Goal: Information Seeking & Learning: Learn about a topic

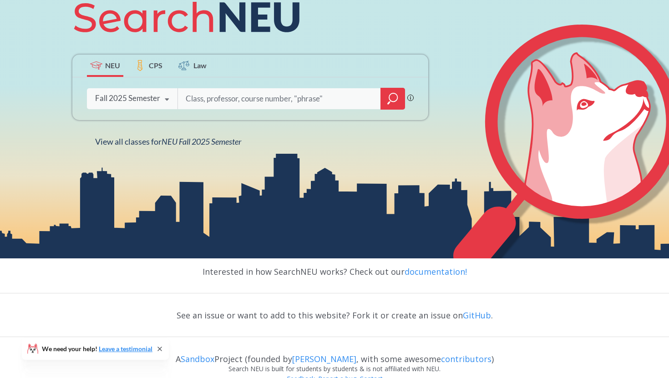
scroll to position [168, 0]
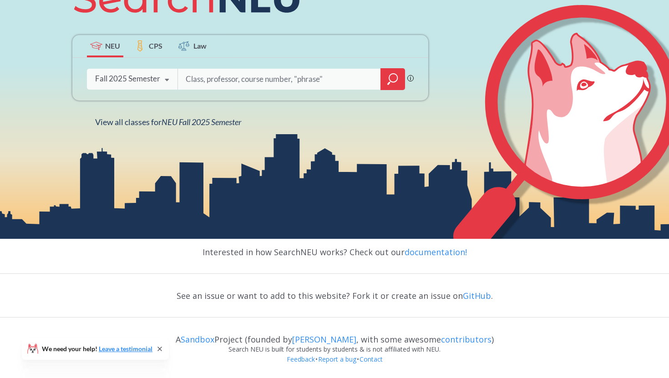
click at [152, 76] on div "Fall 2025 Semester" at bounding box center [127, 79] width 65 height 10
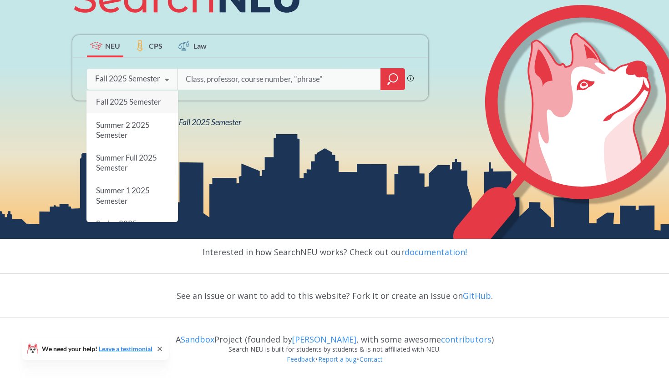
click at [227, 82] on input "search" at bounding box center [279, 79] width 189 height 19
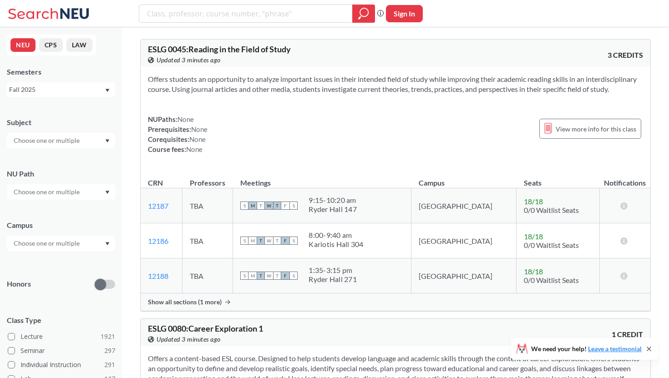
click at [76, 193] on input "text" at bounding box center [47, 192] width 76 height 11
click at [70, 214] on div "Natural/Designed World ( 99 )" at bounding box center [61, 222] width 108 height 25
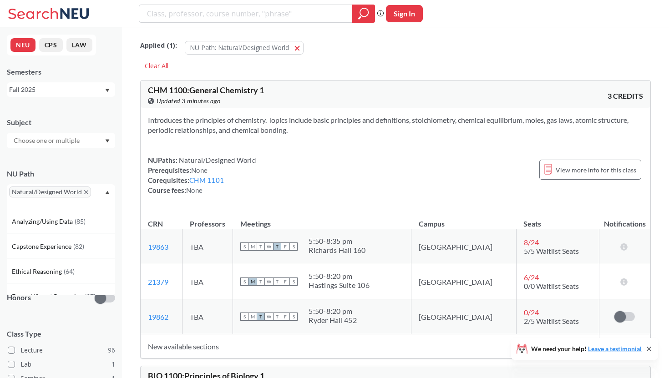
scroll to position [127, 0]
click at [87, 109] on div "Subject" at bounding box center [61, 128] width 108 height 40
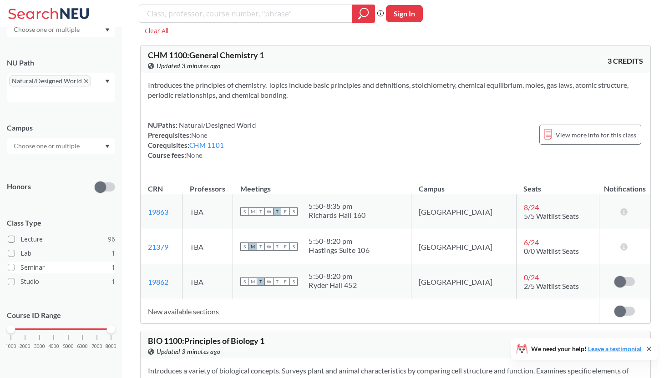
scroll to position [47, 0]
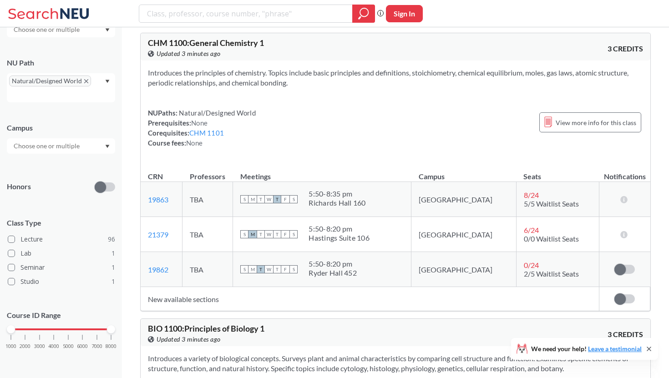
click at [50, 146] on input "text" at bounding box center [47, 146] width 76 height 11
click at [45, 193] on div "Online ( 17 )" at bounding box center [63, 192] width 103 height 10
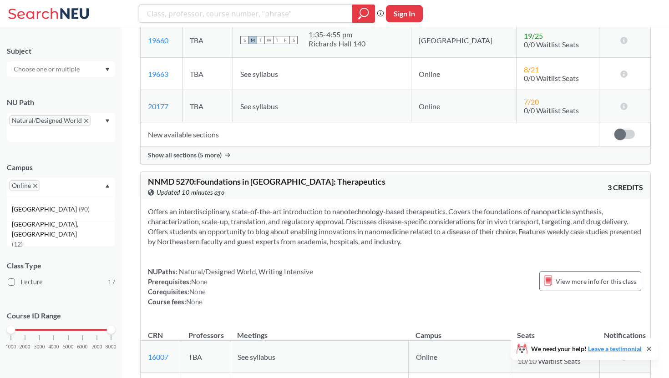
scroll to position [3849, 0]
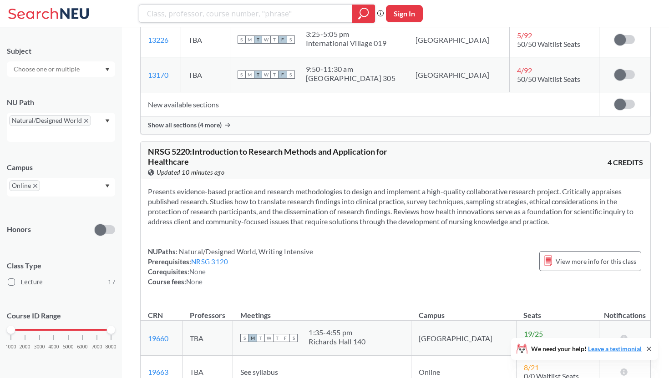
click at [230, 8] on input "search" at bounding box center [246, 13] width 200 height 15
type input "economics"
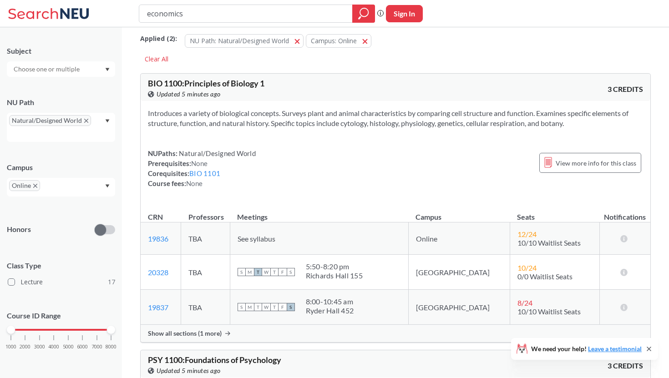
scroll to position [7, 0]
click at [299, 36] on button "NU Path: Natural/Designed World Natural/Designed World" at bounding box center [244, 41] width 119 height 14
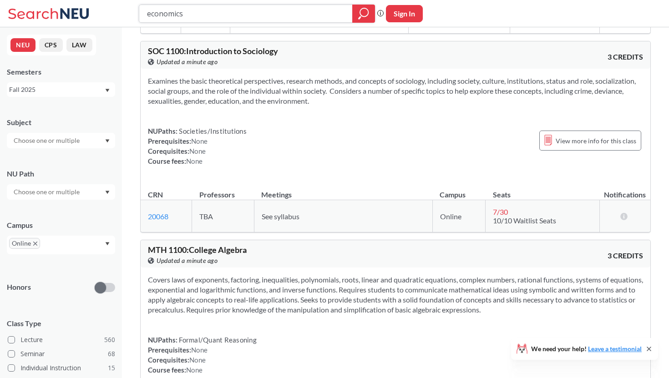
scroll to position [3234, 0]
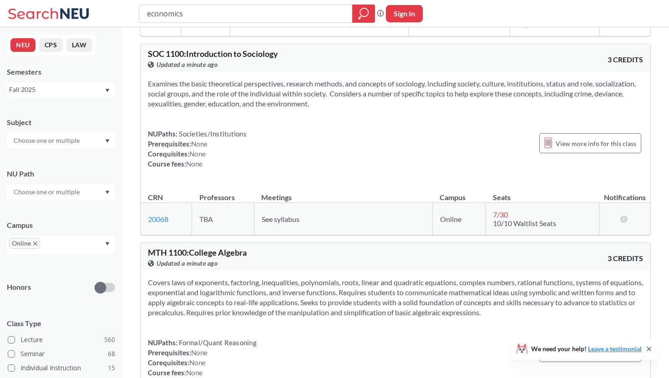
click at [65, 194] on input "text" at bounding box center [47, 192] width 76 height 11
click at [68, 212] on span "Natural/Designed World" at bounding box center [48, 208] width 72 height 10
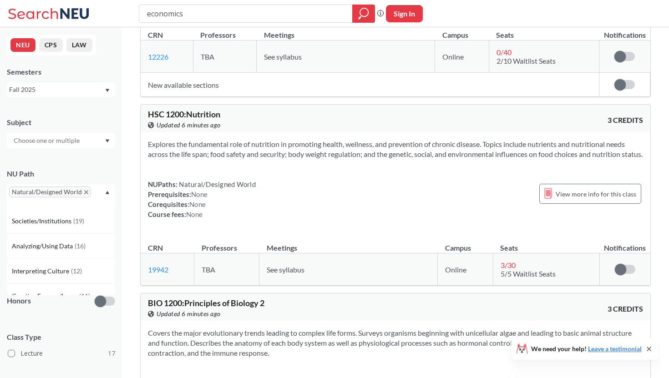
scroll to position [2063, 0]
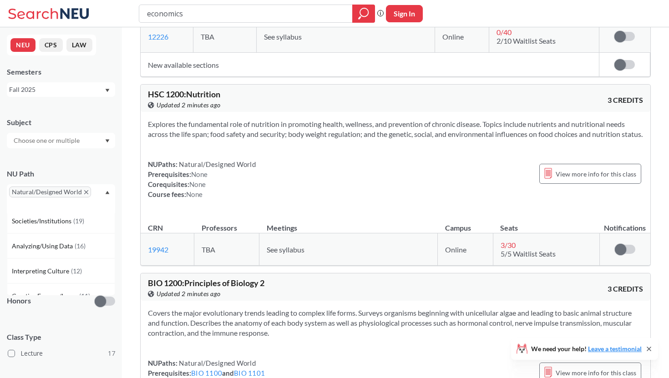
click at [128, 155] on div "Applied ( 2 ): NU Path: Natural/Designed World Natural/Designed World Campus: O…" at bounding box center [395, 317] width 547 height 4707
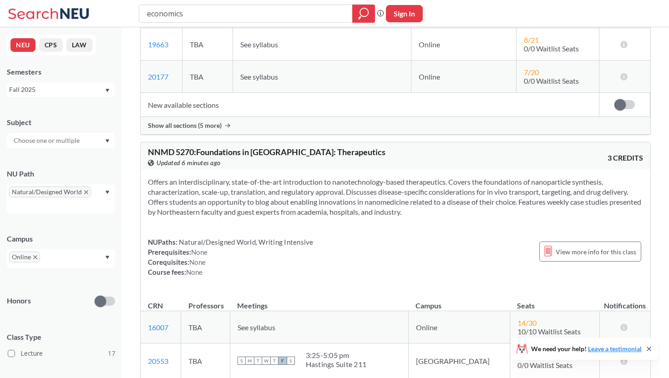
scroll to position [4231, 0]
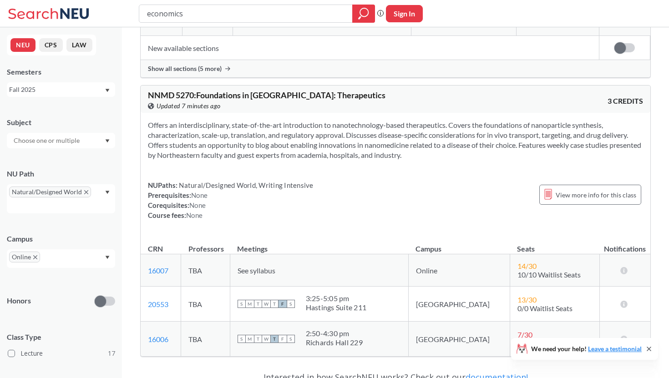
click at [78, 256] on div "Online" at bounding box center [61, 258] width 108 height 19
click at [77, 231] on div "Campus Online [GEOGRAPHIC_DATA] ( 90 ) [GEOGRAPHIC_DATA], [GEOGRAPHIC_DATA] ( 1…" at bounding box center [61, 246] width 108 height 43
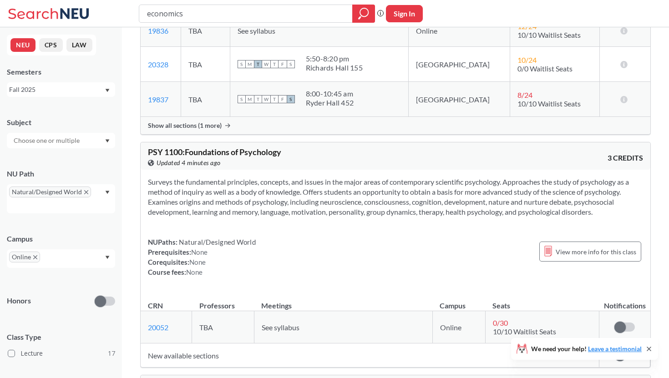
scroll to position [213, 0]
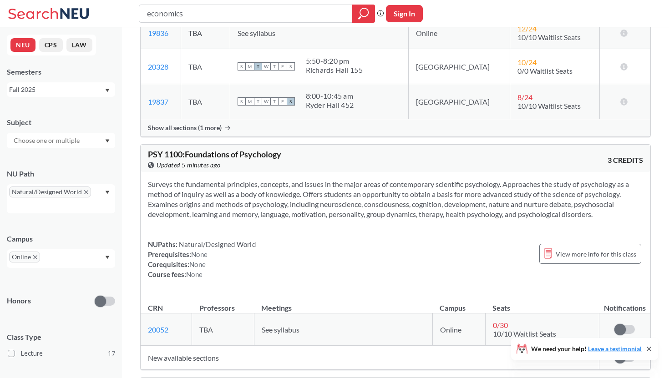
click at [84, 194] on span "Natural/Designed World" at bounding box center [50, 192] width 82 height 11
click at [108, 191] on icon "Dropdown arrow" at bounding box center [107, 193] width 5 height 4
click at [72, 285] on span "Integration Experience" at bounding box center [45, 283] width 66 height 10
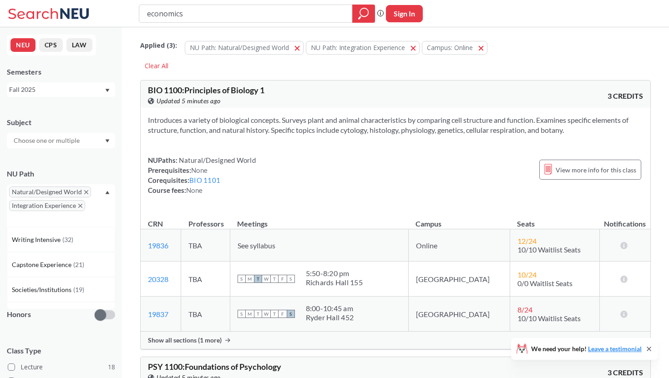
click at [84, 190] on icon "X to remove pill" at bounding box center [86, 192] width 4 height 4
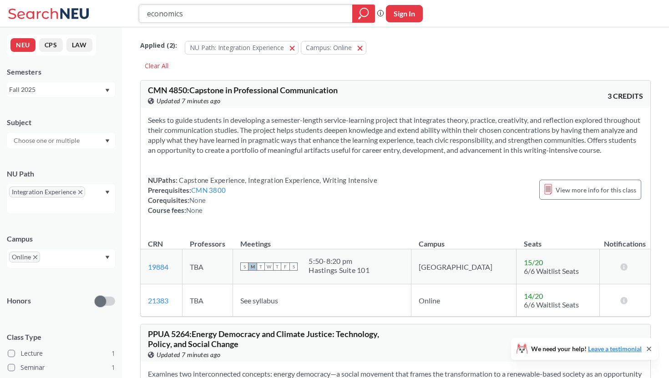
drag, startPoint x: 224, startPoint y: 11, endPoint x: 12, endPoint y: 4, distance: 212.2
click at [15, 6] on div "economics Phrase search guarantees the exact search appears in the results. Ex.…" at bounding box center [334, 13] width 669 height 27
click at [82, 192] on span "Integration Experience" at bounding box center [47, 192] width 76 height 11
click at [105, 193] on icon "Dropdown arrow" at bounding box center [107, 193] width 5 height 4
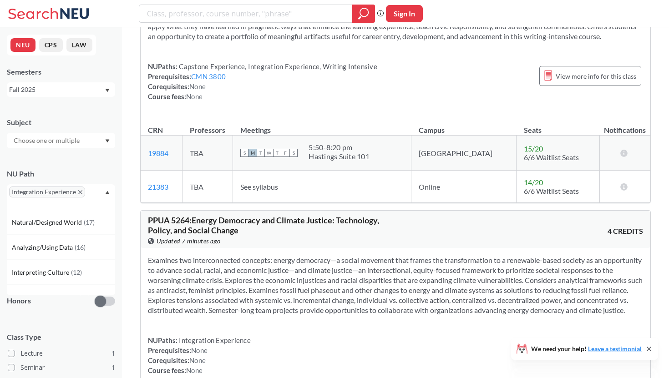
scroll to position [36, 0]
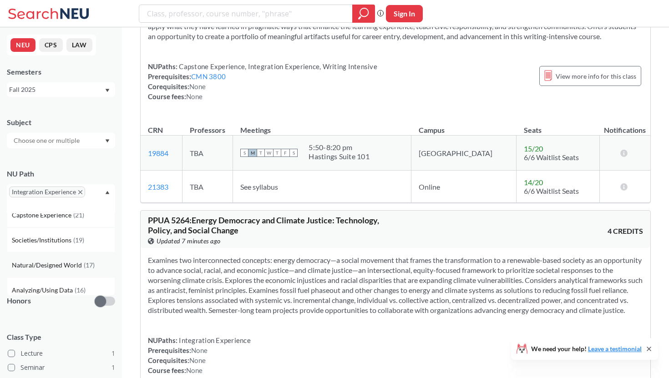
click at [81, 266] on span "Natural/Designed World" at bounding box center [48, 265] width 72 height 10
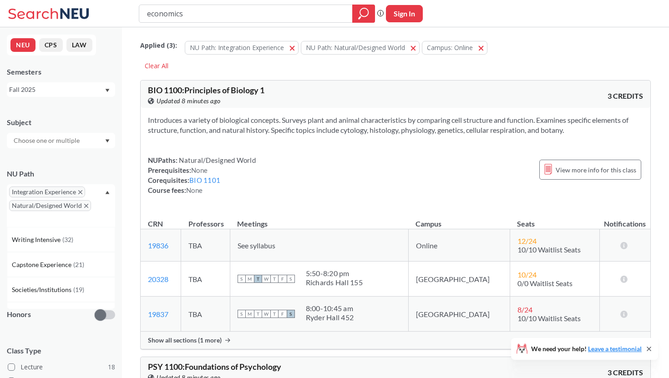
click at [79, 189] on span "Integration Experience" at bounding box center [47, 192] width 76 height 11
click at [81, 190] on icon "X to remove pill" at bounding box center [80, 192] width 4 height 4
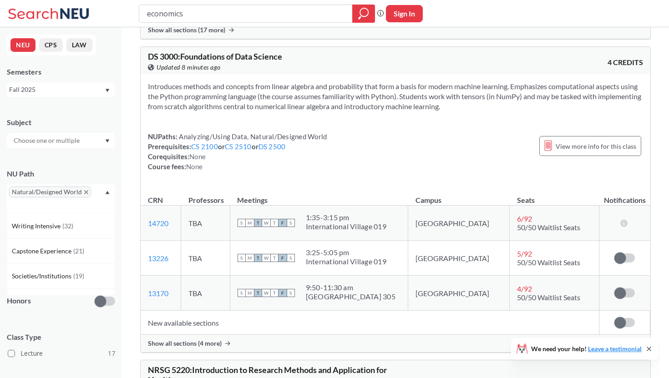
scroll to position [3528, 0]
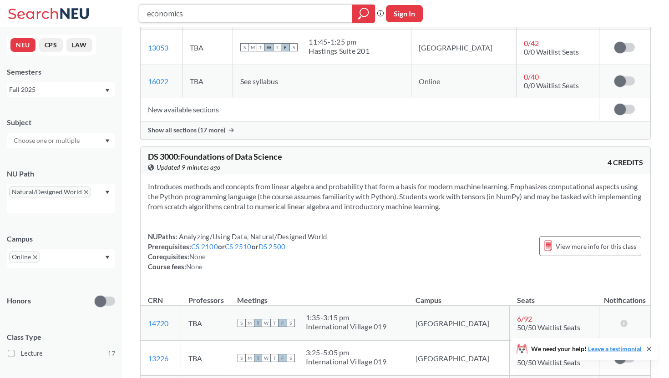
click at [314, 15] on input "economics" at bounding box center [246, 13] width 200 height 15
drag, startPoint x: 314, startPoint y: 15, endPoint x: 7, endPoint y: 5, distance: 307.4
click at [7, 5] on div "economics Phrase search guarantees the exact search appears in the results. Ex.…" at bounding box center [334, 13] width 669 height 27
type input "finance"
click at [86, 192] on icon "X to remove pill" at bounding box center [86, 192] width 4 height 4
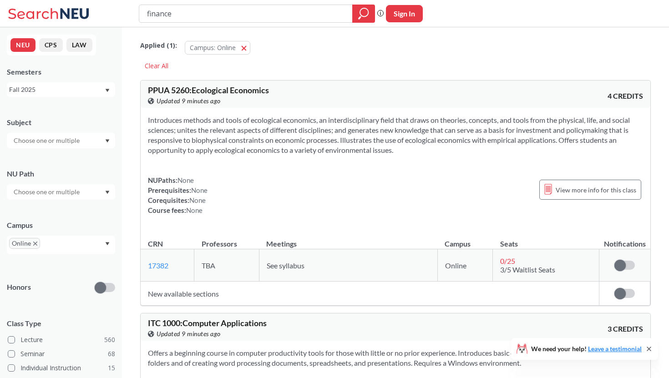
click at [227, 19] on input "finance" at bounding box center [246, 13] width 200 height 15
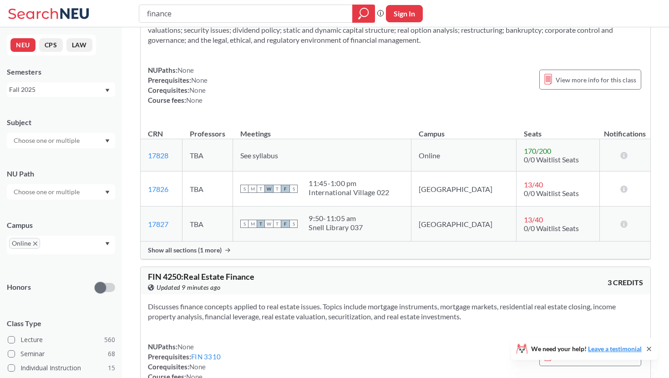
scroll to position [549, 0]
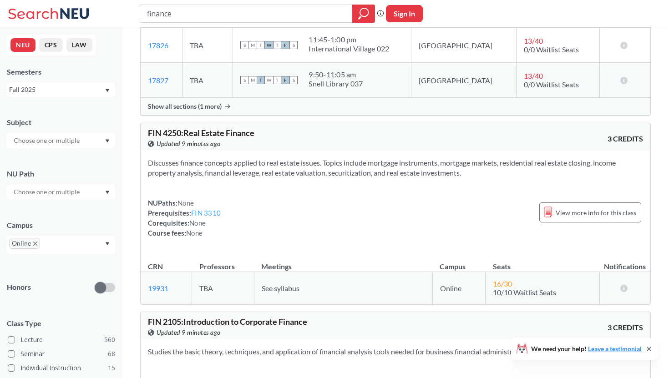
click at [207, 211] on link "FIN 3310" at bounding box center [206, 213] width 30 height 8
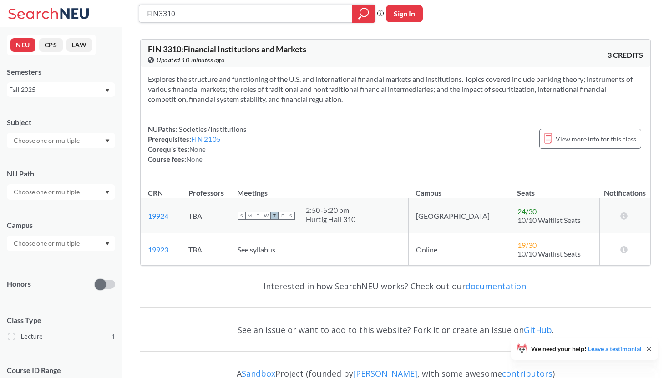
drag, startPoint x: 188, startPoint y: 11, endPoint x: 66, endPoint y: 11, distance: 121.5
click at [69, 11] on div "FIN3310 Phrase search guarantees the exact search appears in the results. Ex. I…" at bounding box center [334, 13] width 669 height 27
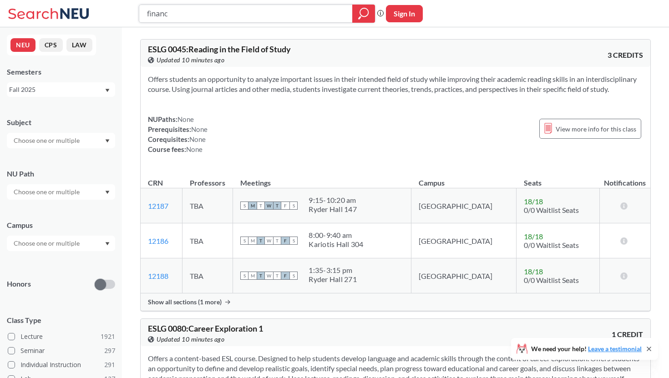
type input "finance"
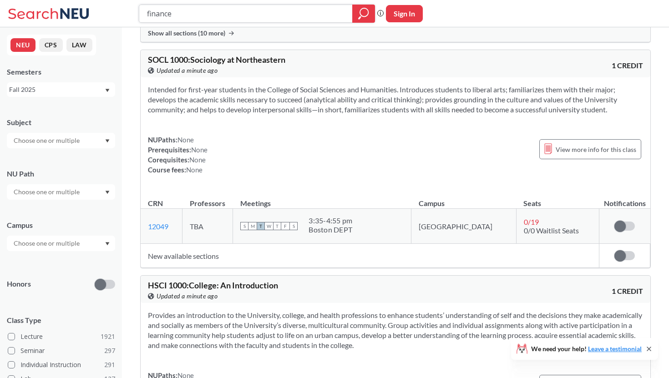
scroll to position [9586, 0]
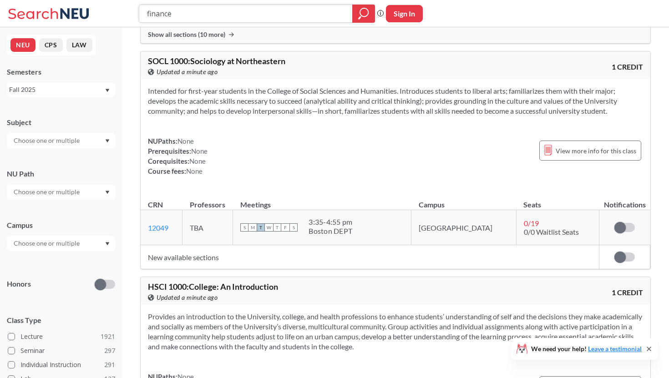
drag, startPoint x: 200, startPoint y: 15, endPoint x: 69, endPoint y: 9, distance: 131.3
click at [70, 11] on div "finance Phrase search guarantees the exact search appears in the results. Ex. I…" at bounding box center [334, 13] width 669 height 27
click at [68, 242] on input "text" at bounding box center [47, 243] width 76 height 11
click at [68, 287] on div "Online ( 687 )" at bounding box center [63, 289] width 103 height 10
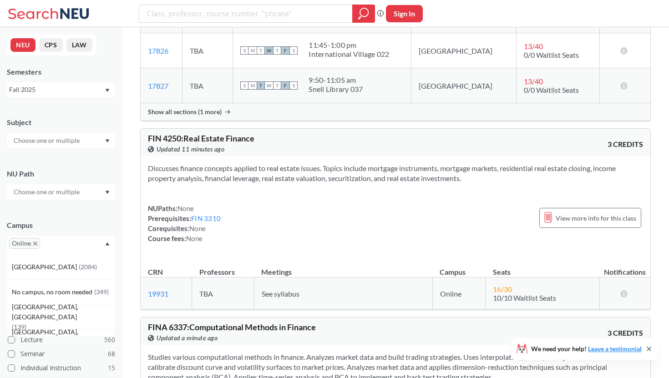
scroll to position [544, 0]
click at [217, 14] on input "search" at bounding box center [246, 13] width 200 height 15
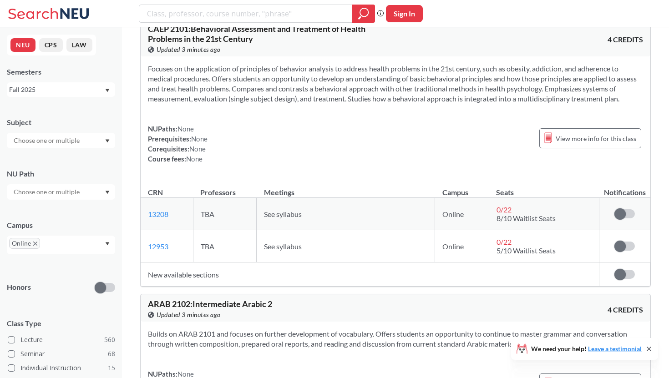
scroll to position [28767, 0]
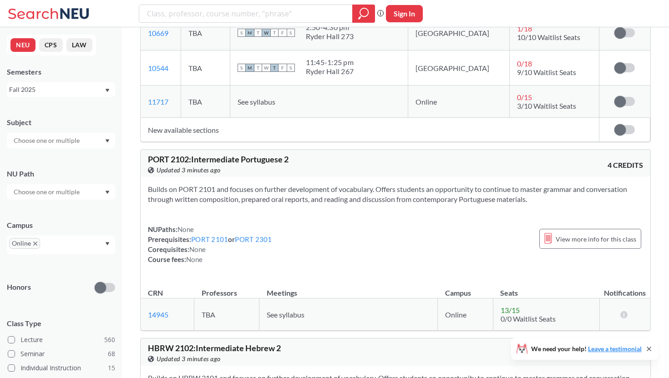
click at [223, 15] on input "search" at bounding box center [246, 13] width 200 height 15
type input "film"
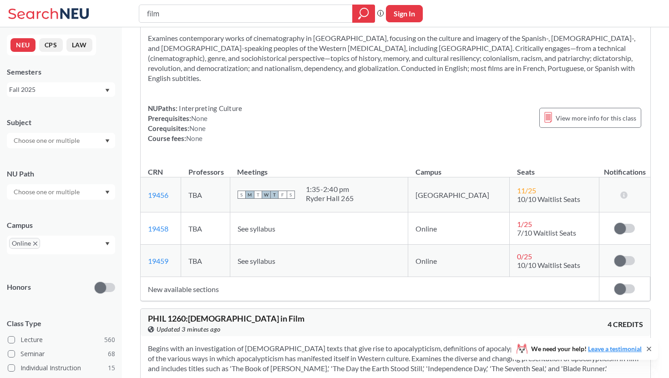
scroll to position [54, 0]
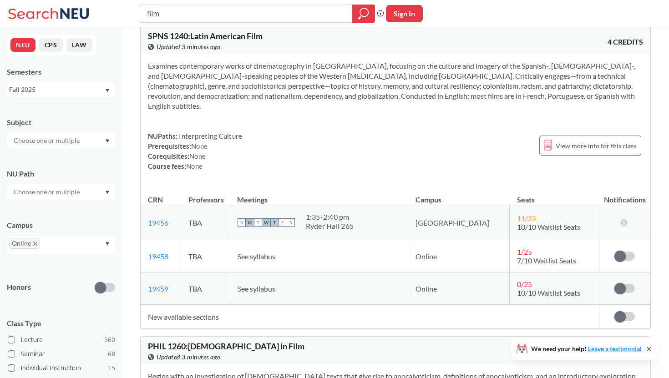
drag, startPoint x: 239, startPoint y: 10, endPoint x: 98, endPoint y: 8, distance: 140.7
click at [98, 9] on div "film Phrase search guarantees the exact search appears in the results. Ex. If y…" at bounding box center [334, 13] width 669 height 27
type input "laugh"
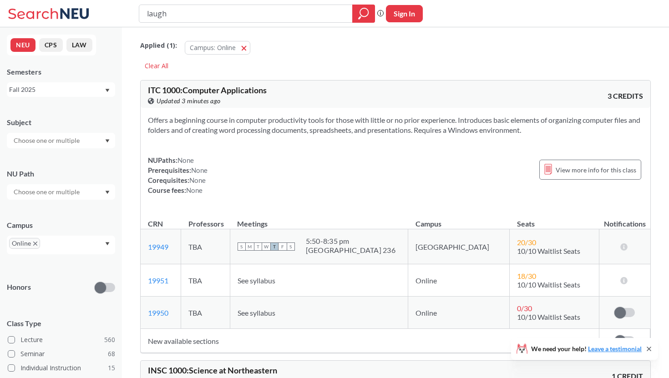
drag, startPoint x: 176, startPoint y: 11, endPoint x: 23, endPoint y: -19, distance: 155.3
click at [23, 0] on html "laugh Phrase search guarantees the exact search appears in the results. Ex. If …" at bounding box center [334, 189] width 669 height 378
type input "funnt"
type input "funny"
drag, startPoint x: 204, startPoint y: 18, endPoint x: 75, endPoint y: 2, distance: 130.7
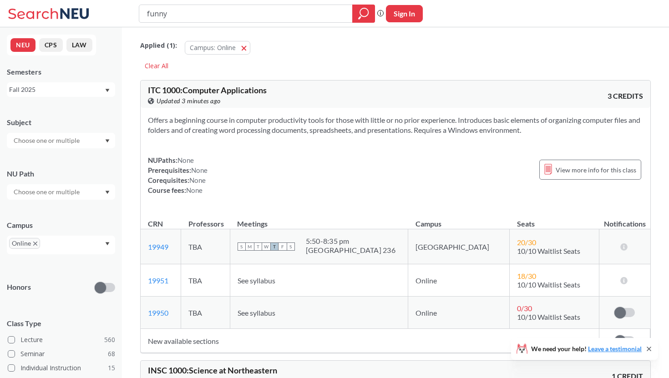
click at [75, 2] on div "funny Phrase search guarantees the exact search appears in the results. Ex. If …" at bounding box center [334, 13] width 669 height 27
type input "comedy"
drag, startPoint x: 188, startPoint y: 12, endPoint x: 15, endPoint y: 4, distance: 173.6
click at [17, 6] on div "comedy Phrase search guarantees the exact search appears in the results. Ex. If…" at bounding box center [334, 13] width 669 height 27
type input "music"
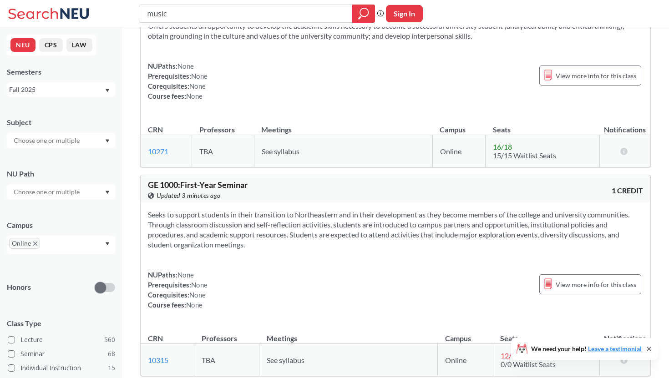
scroll to position [1245, 0]
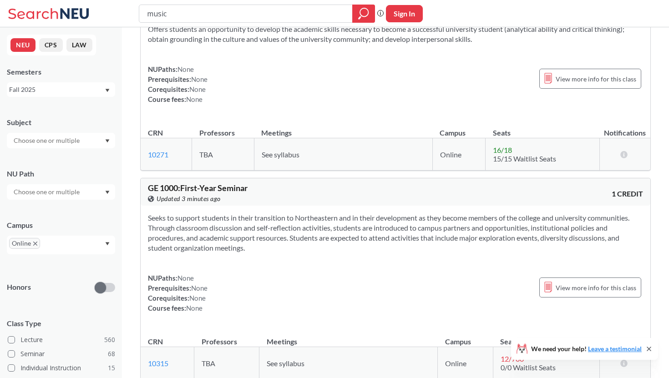
drag, startPoint x: 205, startPoint y: 20, endPoint x: 70, endPoint y: 16, distance: 135.7
click at [71, 19] on div "music Phrase search guarantees the exact search appears in the results. Ex. If …" at bounding box center [334, 13] width 669 height 27
drag, startPoint x: 198, startPoint y: 10, endPoint x: 15, endPoint y: 1, distance: 184.1
click at [15, 1] on div "music Phrase search guarantees the exact search appears in the results. Ex. If …" at bounding box center [334, 13] width 669 height 27
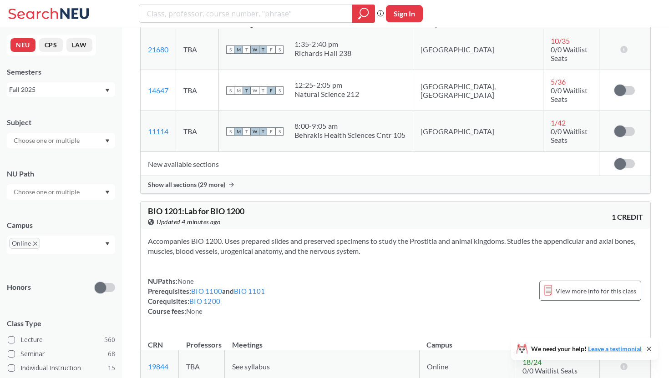
click at [51, 137] on input "text" at bounding box center [47, 140] width 76 height 11
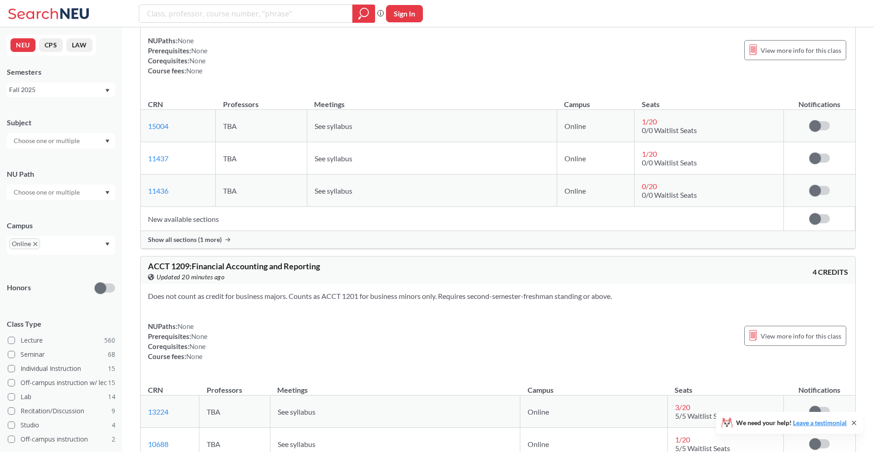
scroll to position [16988, 0]
